Goal: Task Accomplishment & Management: Use online tool/utility

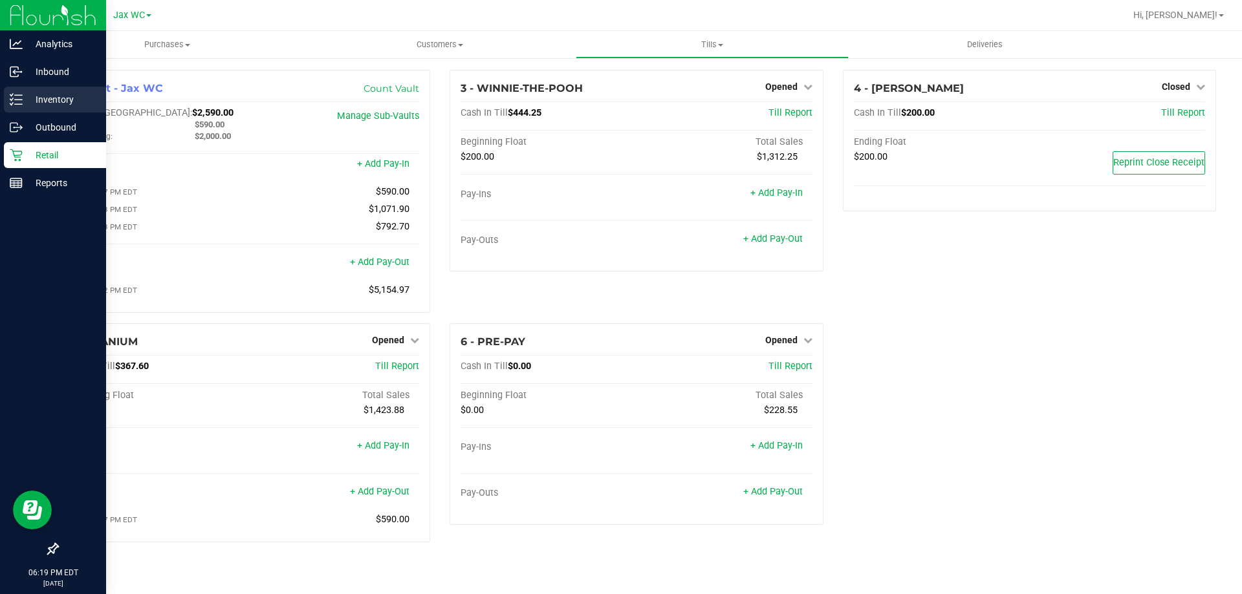
click at [30, 98] on p "Inventory" at bounding box center [62, 100] width 78 height 16
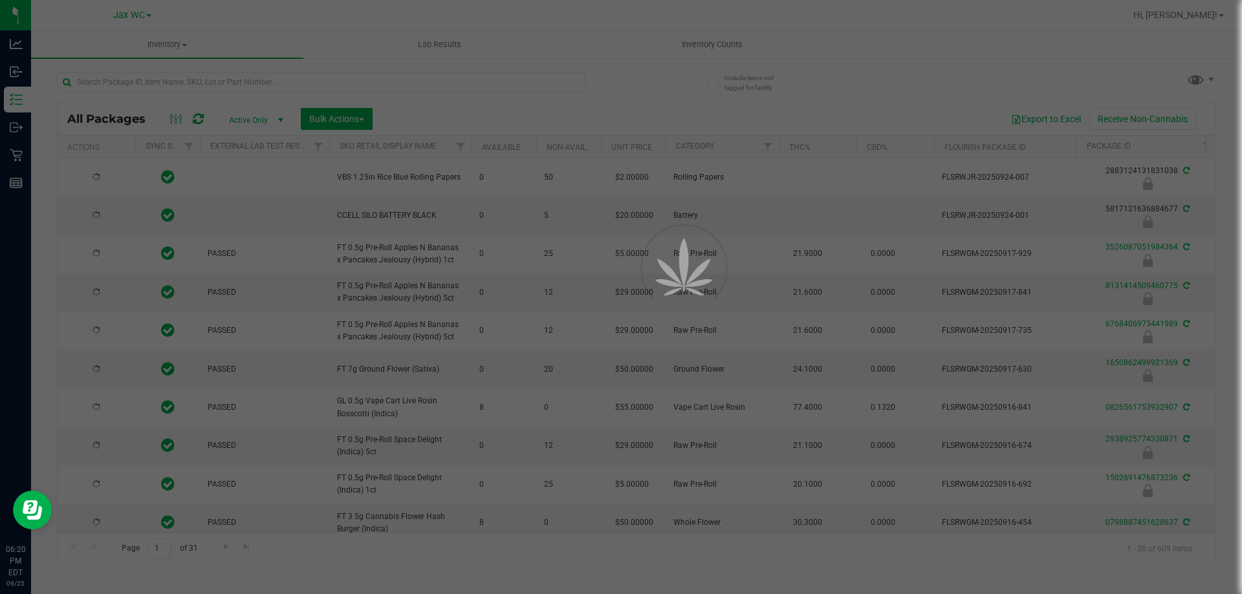
click at [327, 87] on div at bounding box center [621, 297] width 1242 height 594
type input "[DATE]"
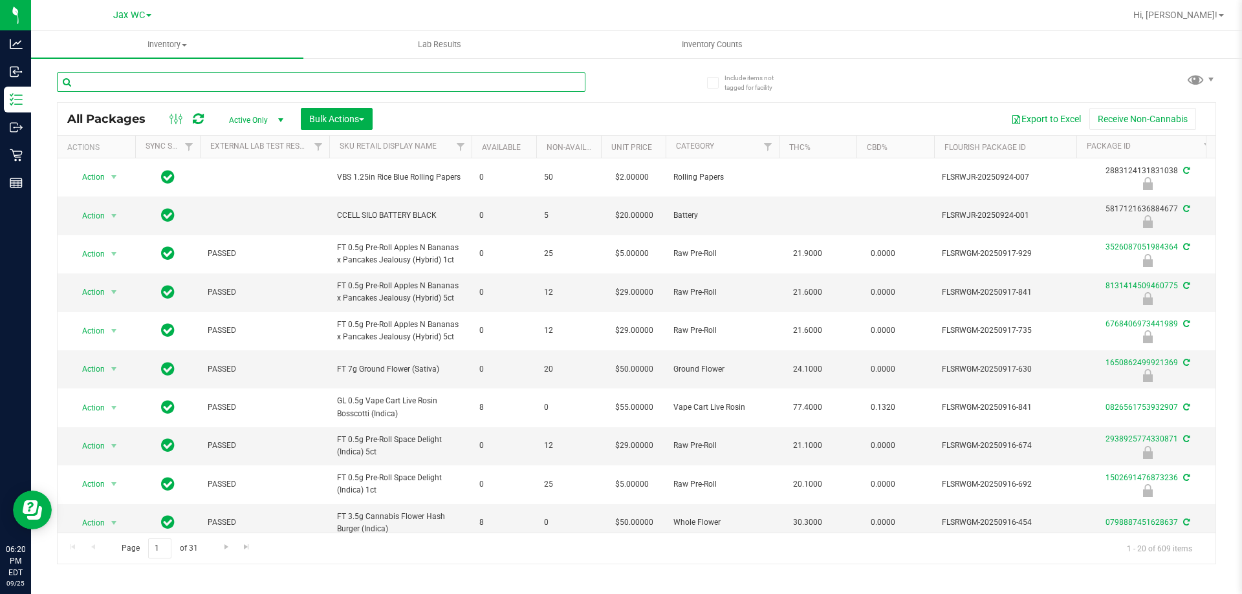
click at [323, 83] on input "text" at bounding box center [321, 81] width 528 height 19
type input "0824020746137135"
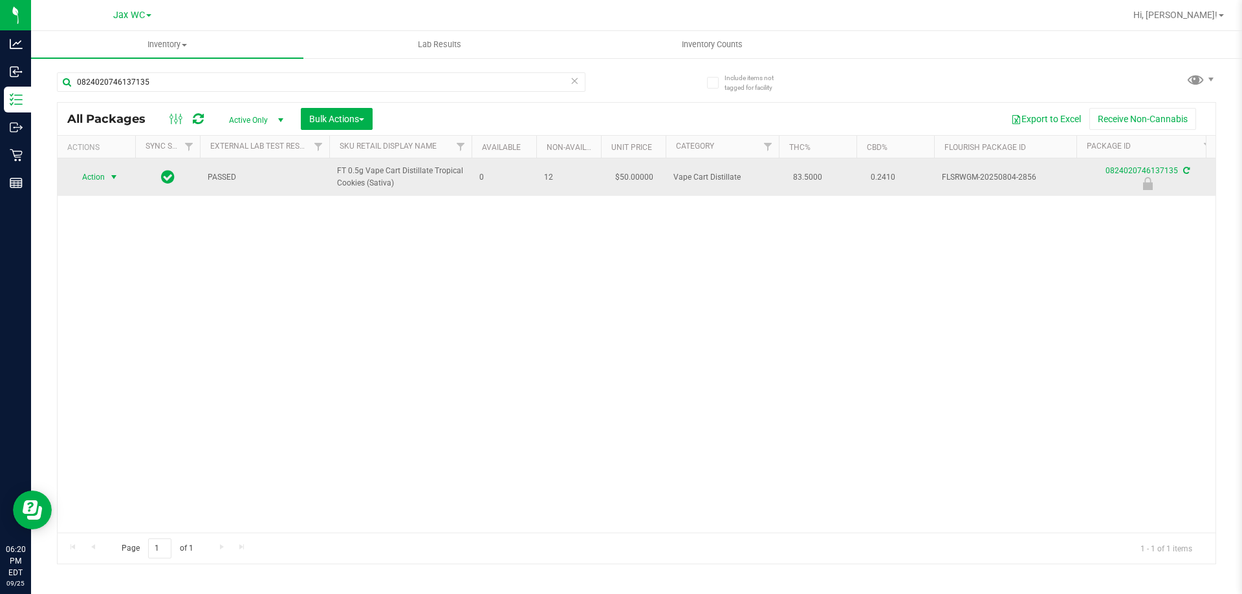
click at [97, 180] on span "Action" at bounding box center [88, 177] width 35 height 18
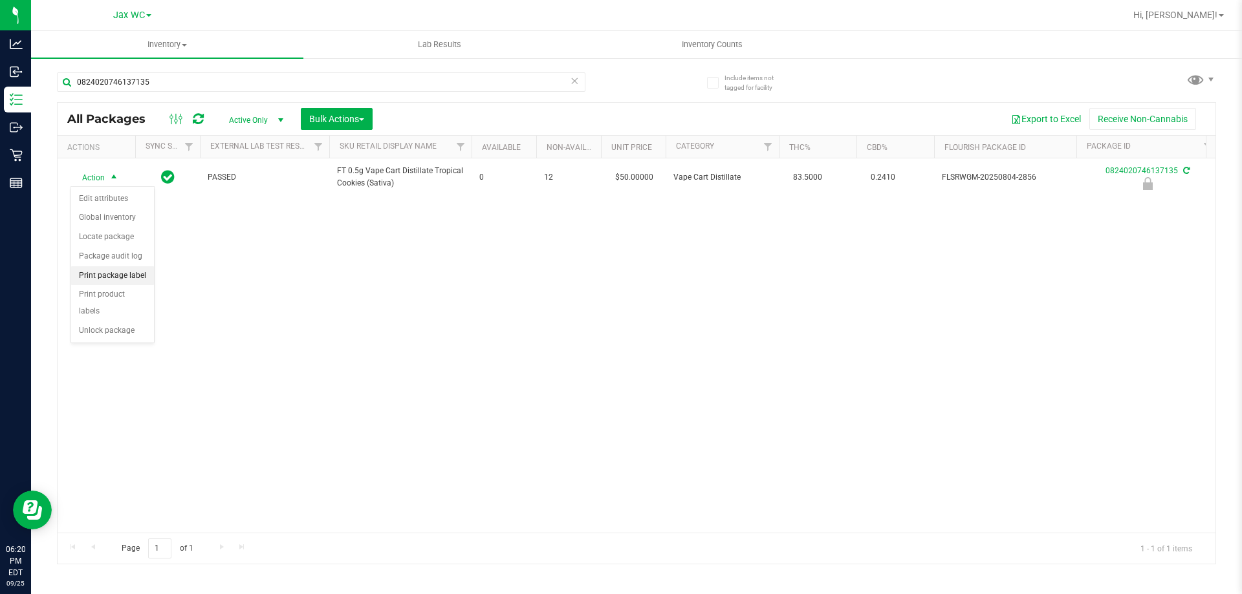
click at [140, 277] on li "Print package label" at bounding box center [112, 275] width 83 height 19
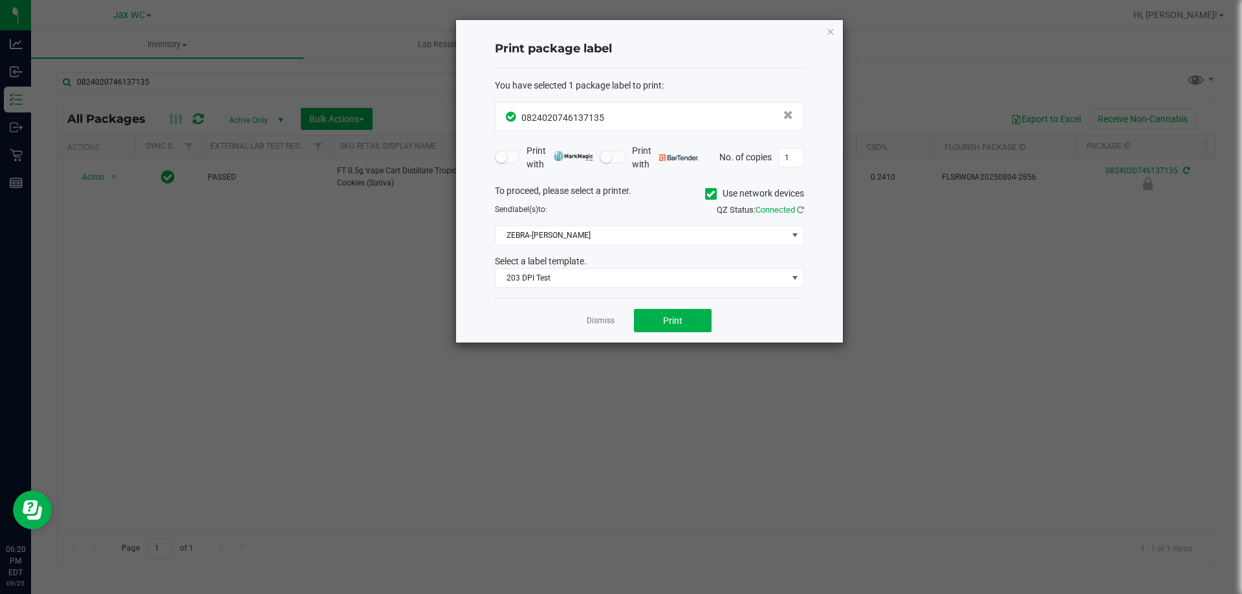
click at [721, 338] on div "Dismiss Print" at bounding box center [649, 320] width 309 height 45
click at [701, 335] on div "Dismiss Print" at bounding box center [649, 320] width 309 height 45
click at [679, 321] on span "Print" at bounding box center [672, 321] width 19 height 10
click at [592, 318] on link "Dismiss" at bounding box center [601, 321] width 28 height 11
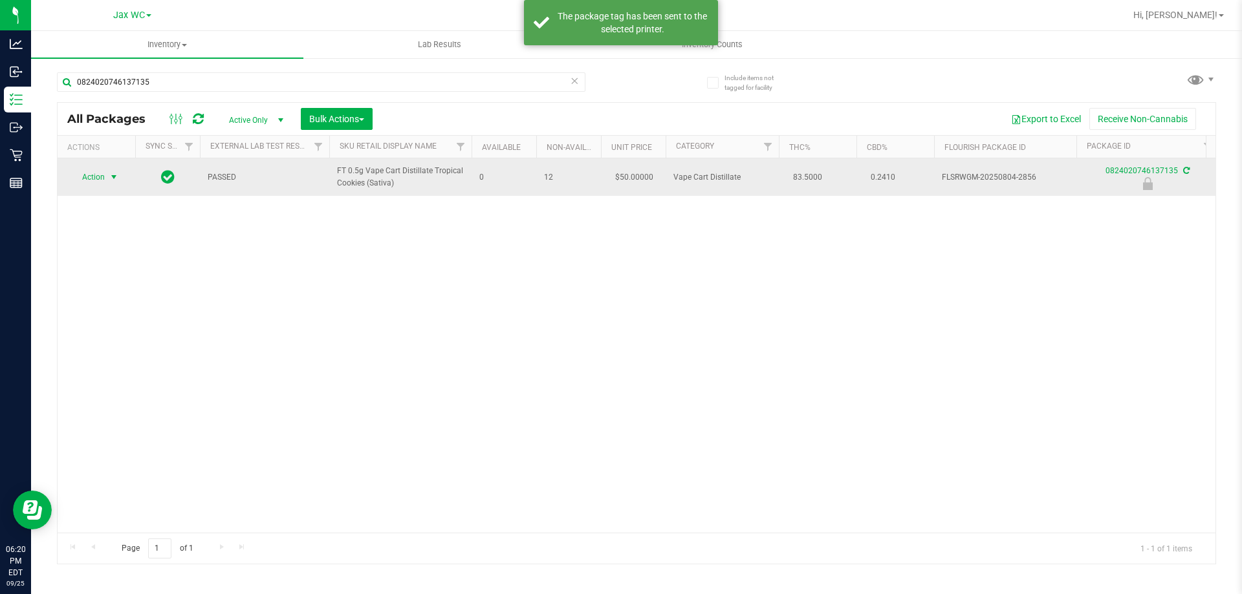
click at [81, 176] on span "Action" at bounding box center [88, 177] width 35 height 18
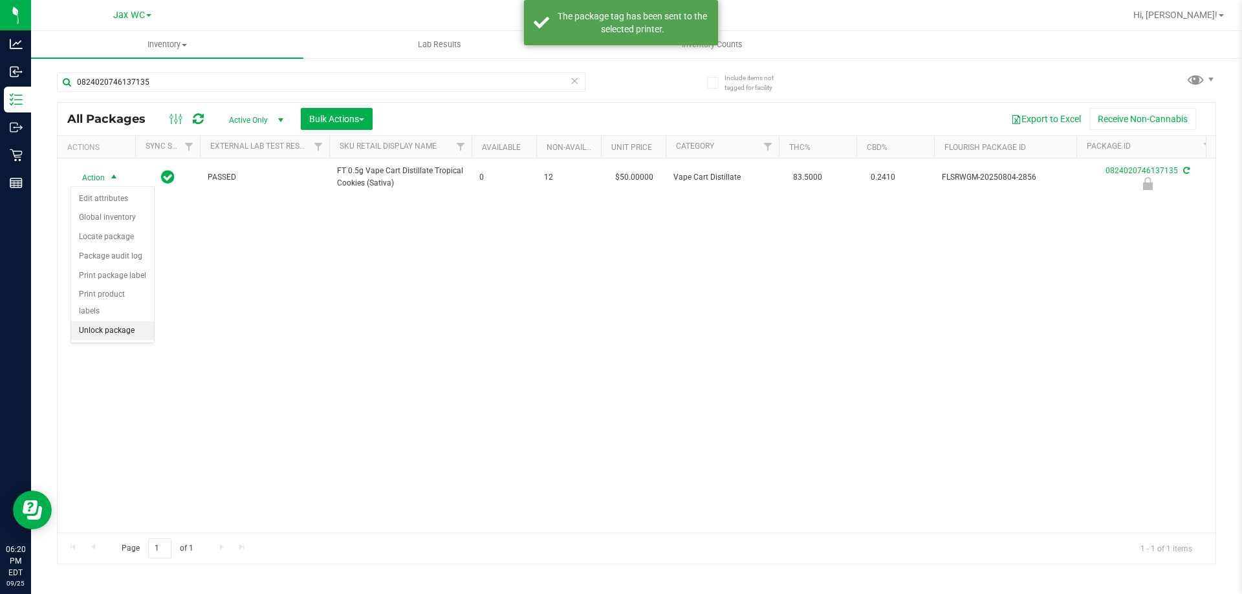
click at [105, 321] on li "Unlock package" at bounding box center [112, 330] width 83 height 19
